Goal: Transaction & Acquisition: Purchase product/service

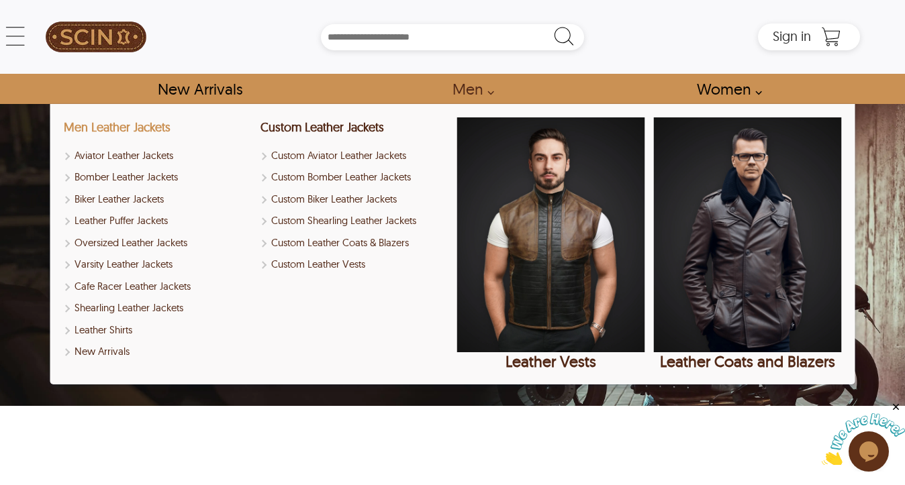
click at [136, 130] on link "Men Leather Jackets" at bounding box center [117, 126] width 107 height 15
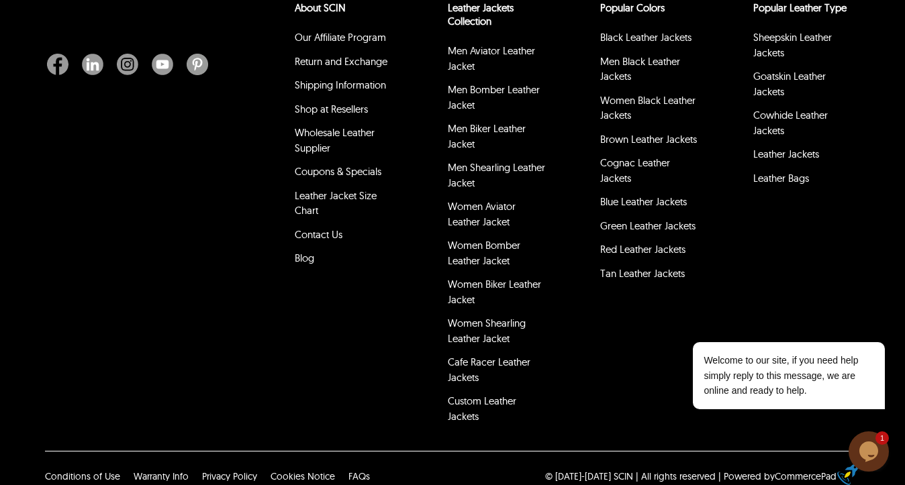
select select "********"
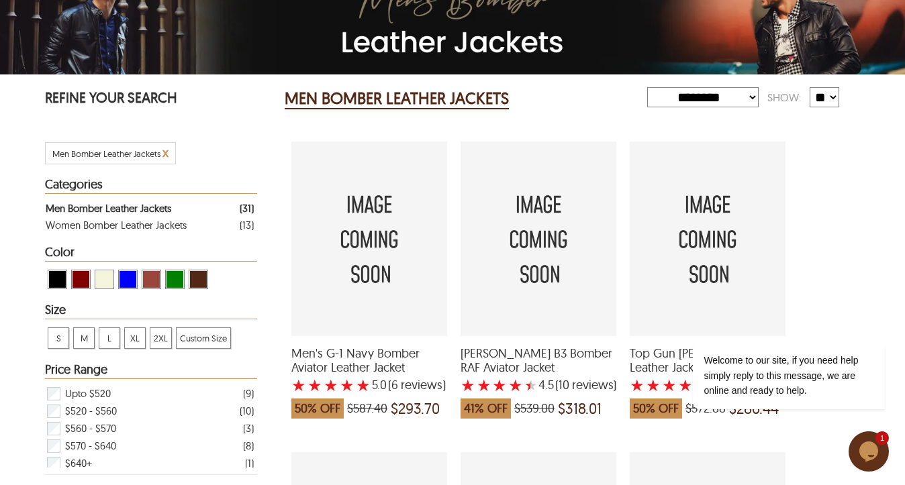
scroll to position [252, 0]
